Goal: Navigation & Orientation: Go to known website

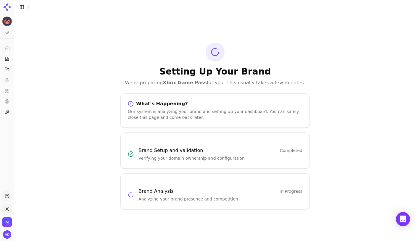
click at [7, 3] on icon at bounding box center [6, 6] width 9 height 9
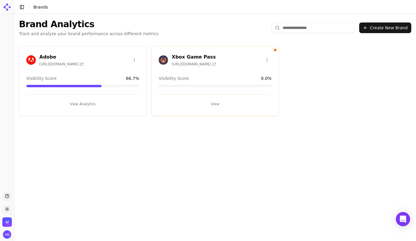
click at [51, 59] on h3 "Adobe" at bounding box center [61, 57] width 44 height 7
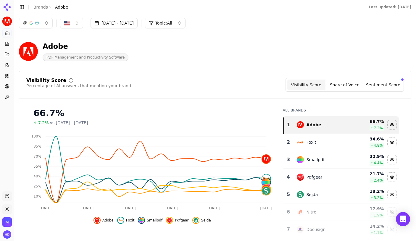
click at [5, 9] on icon at bounding box center [6, 6] width 9 height 9
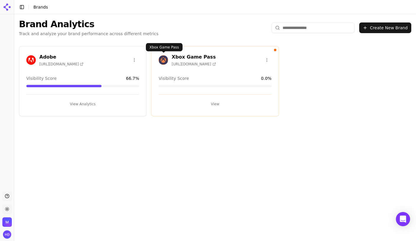
click at [190, 57] on h3 "Xbox Game Pass" at bounding box center [194, 57] width 44 height 7
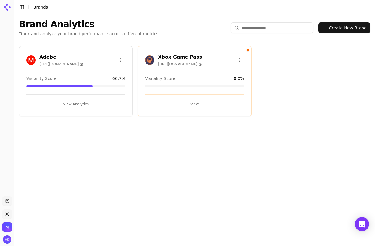
click at [174, 63] on span "[URL][DOMAIN_NAME]" at bounding box center [180, 64] width 44 height 5
